Goal: Information Seeking & Learning: Learn about a topic

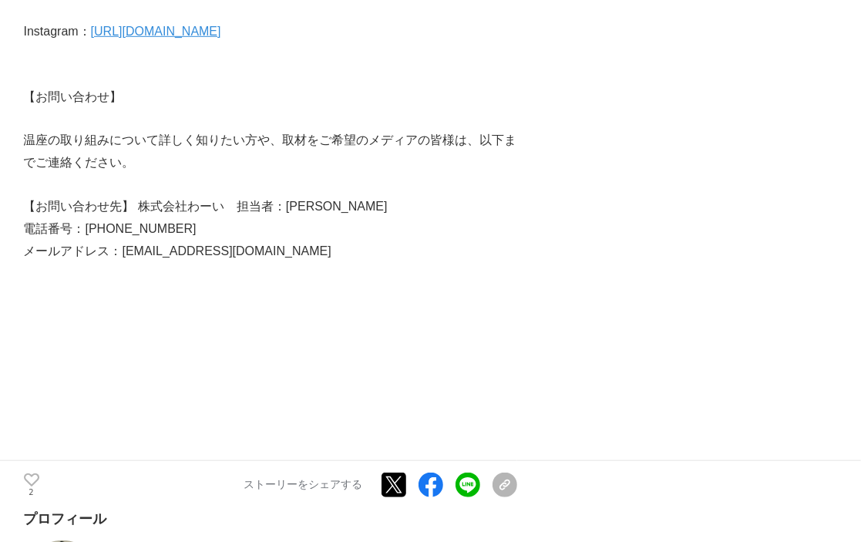
scroll to position [3850, 0]
click at [249, 264] on p "メールアドレス：yomogimushi@onza-mushiya.jp" at bounding box center [270, 252] width 493 height 22
drag, startPoint x: 249, startPoint y: 281, endPoint x: 345, endPoint y: 278, distance: 96.4
click at [345, 264] on p "メールアドレス：yomogimushi@onza-mushiya.jp" at bounding box center [270, 252] width 493 height 22
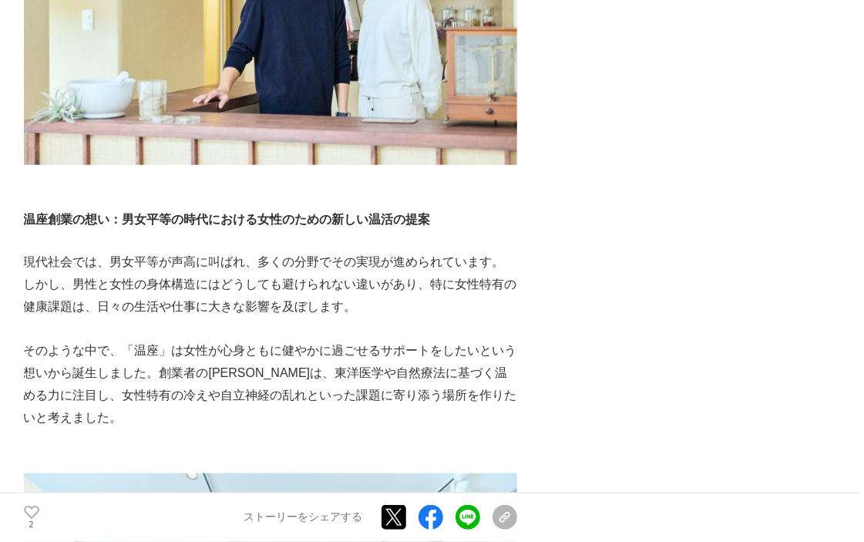
scroll to position [0, 0]
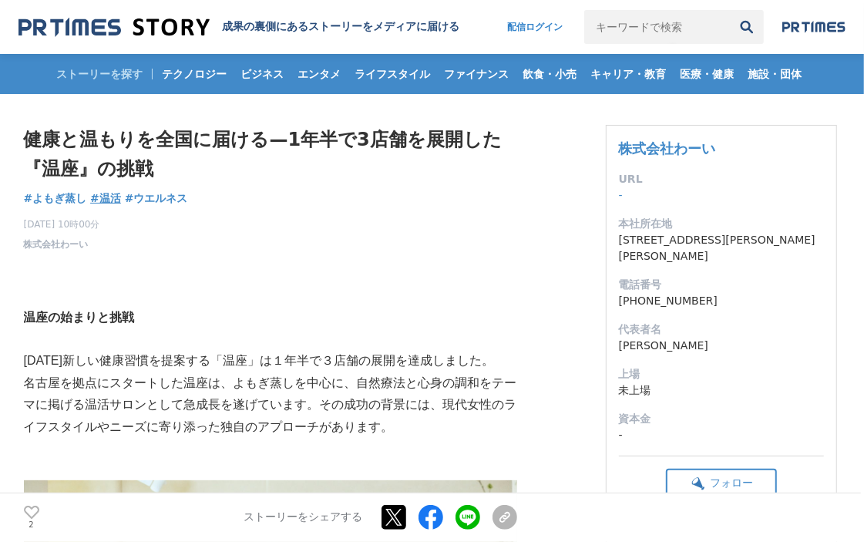
click at [99, 197] on span "#温活" at bounding box center [105, 198] width 31 height 14
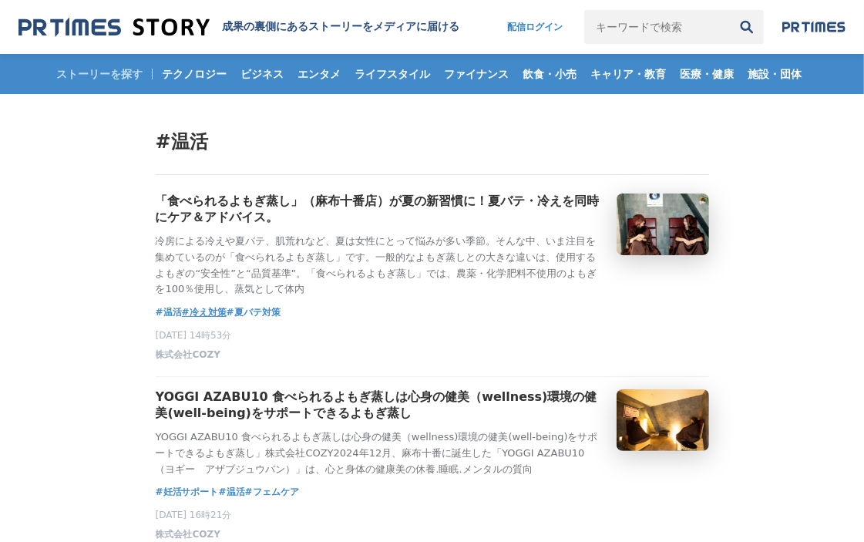
click at [197, 320] on span "#冷え対策" at bounding box center [204, 312] width 45 height 15
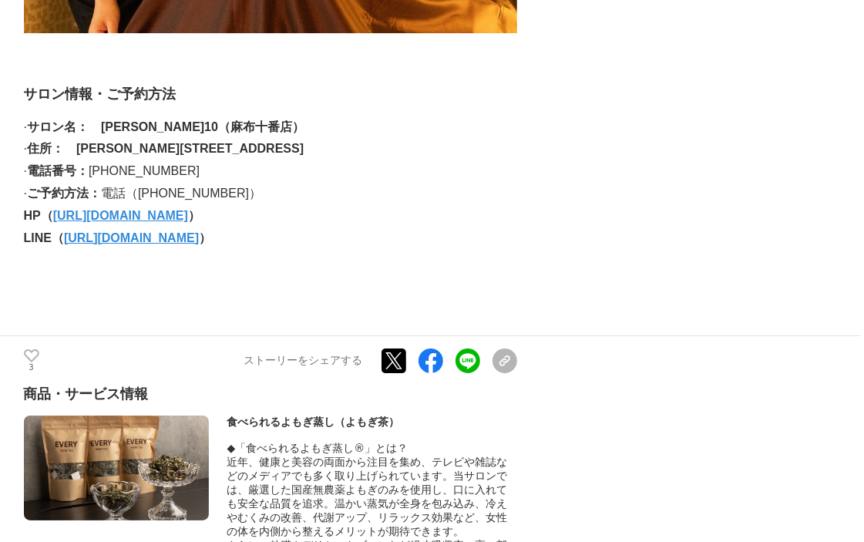
scroll to position [2936, 0]
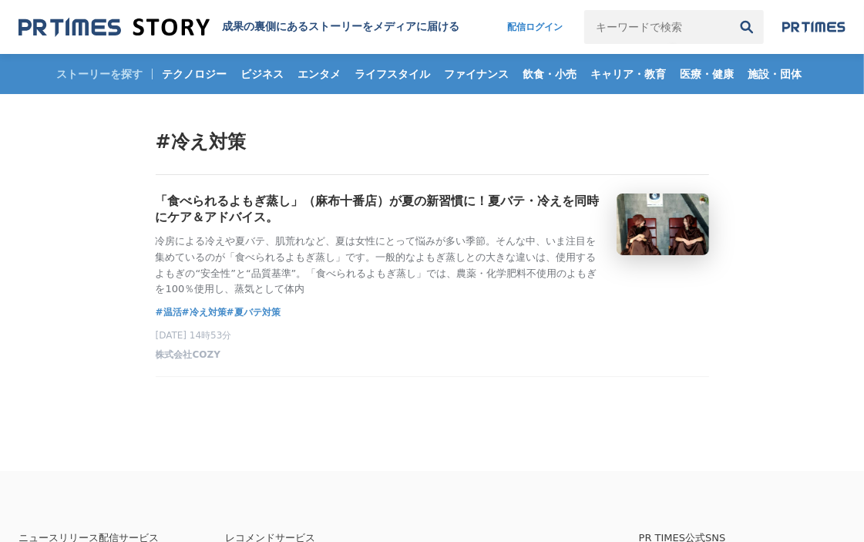
click at [150, 35] on img at bounding box center [114, 27] width 191 height 21
